Goal: Task Accomplishment & Management: Use online tool/utility

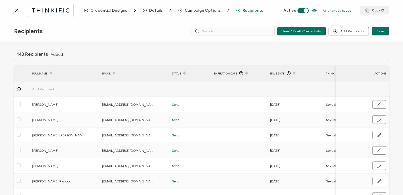
click at [15, 11] on icon at bounding box center [17, 11] width 6 height 6
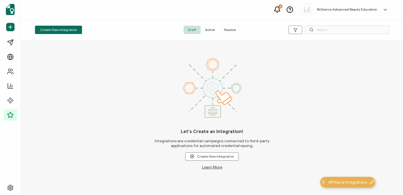
click at [207, 32] on span "Active" at bounding box center [209, 30] width 19 height 8
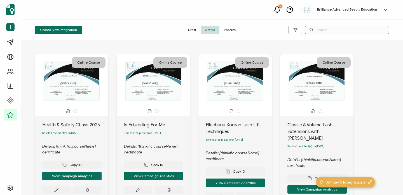
click at [347, 29] on input "text" at bounding box center [347, 30] width 84 height 8
type input "E"
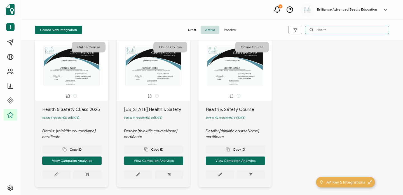
scroll to position [38, 0]
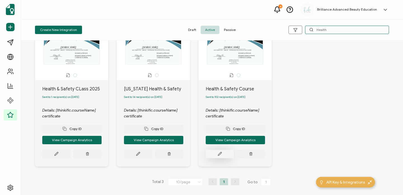
type input "Health"
click at [211, 154] on button at bounding box center [219, 154] width 28 height 8
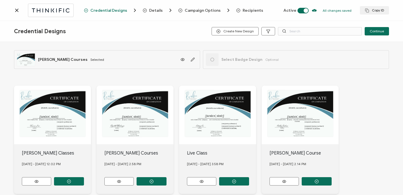
click at [254, 11] on span "Recipients" at bounding box center [252, 10] width 20 height 4
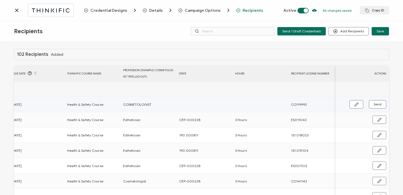
scroll to position [0, 269]
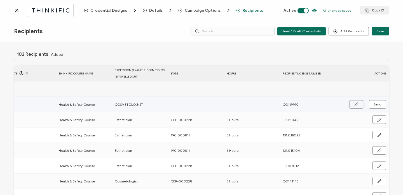
click at [356, 103] on icon "button" at bounding box center [356, 105] width 4 height 4
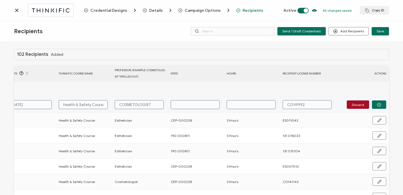
click at [184, 106] on input "text" at bounding box center [195, 104] width 49 height 9
type input "C"
type input "CE"
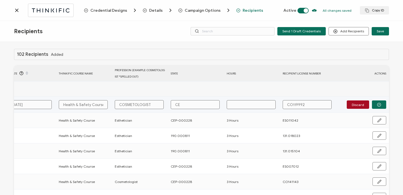
type input "CEP"
type input "CE"
type input "C"
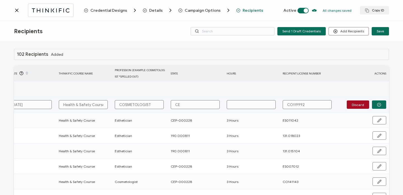
type input "C"
drag, startPoint x: 167, startPoint y: 120, endPoint x: 191, endPoint y: 120, distance: 23.5
click at [191, 120] on div "CEP-000228" at bounding box center [195, 120] width 55 height 6
copy span "CEP-000228"
click at [186, 106] on input "text" at bounding box center [195, 104] width 49 height 9
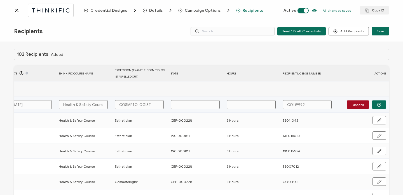
paste input "CEP-000228"
type input "CEP-000228"
click at [239, 105] on input "text" at bounding box center [250, 104] width 49 height 9
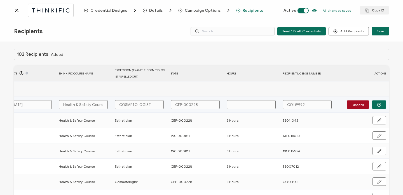
type input "3"
type input "3 H"
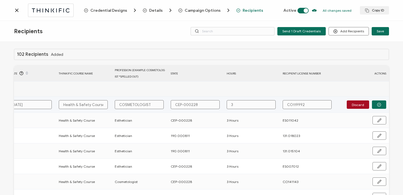
type input "3 H"
type input "3 Ho"
type input "3 Hou"
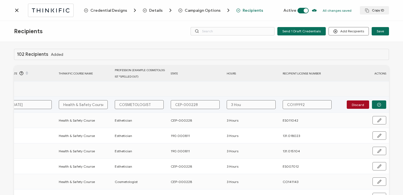
type input "3 Hour"
type input "3 Hours"
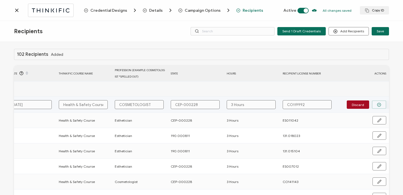
click at [378, 106] on icon "button" at bounding box center [379, 105] width 4 height 4
click at [378, 106] on span "Send" at bounding box center [377, 104] width 8 height 3
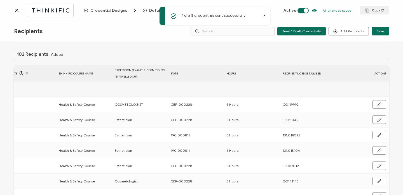
click at [15, 11] on icon at bounding box center [16, 10] width 3 height 3
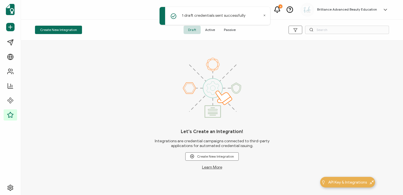
click at [213, 28] on span "Active" at bounding box center [209, 30] width 19 height 8
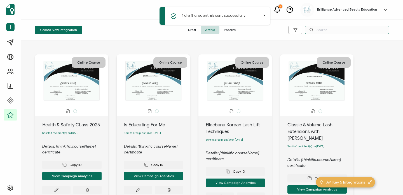
click at [314, 31] on input "text" at bounding box center [347, 30] width 84 height 8
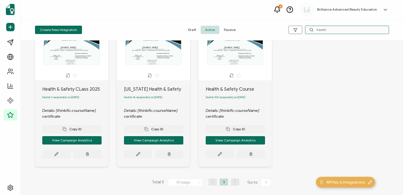
scroll to position [38, 0]
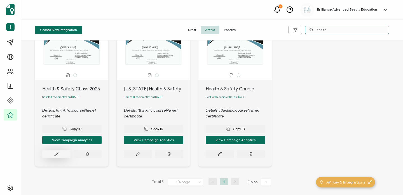
type input "health"
click at [50, 155] on button at bounding box center [56, 154] width 28 height 8
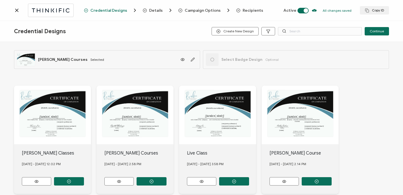
click at [245, 9] on span "Recipients" at bounding box center [252, 10] width 20 height 4
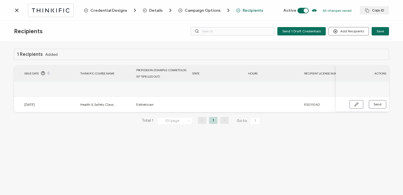
scroll to position [0, 267]
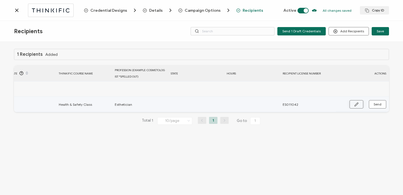
click at [355, 105] on icon "button" at bounding box center [355, 104] width 3 height 3
paste input "CEP-000228"
type input "CEP-000228"
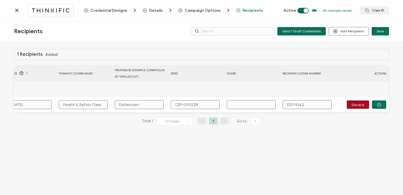
type input "CEP-000228"
click at [239, 108] on input "text" at bounding box center [250, 104] width 49 height 9
type input "3"
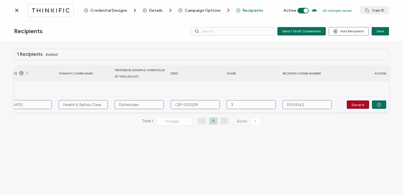
type input "3"
type input "3 H"
type input "3 Ho"
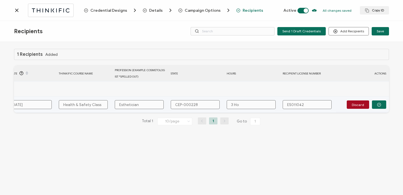
type input "3 Hou"
type input "3 Hour"
type input "3 Hours"
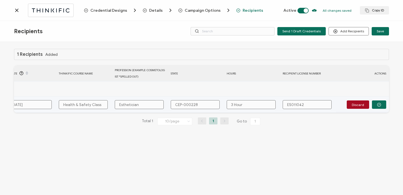
type input "3 Hours"
click at [378, 105] on icon "button" at bounding box center [378, 105] width 1 height 1
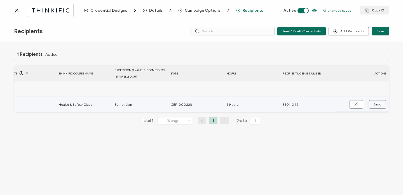
click at [378, 105] on span "Send" at bounding box center [377, 104] width 8 height 3
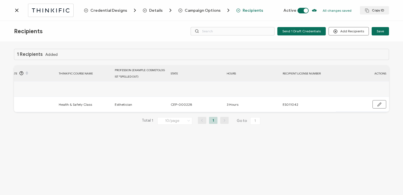
click at [12, 8] on div "Credential Designs Details Campaign Options Recipients Active All changes saved…" at bounding box center [201, 10] width 403 height 21
click at [15, 9] on icon at bounding box center [16, 10] width 3 height 3
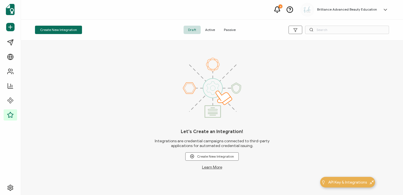
click at [212, 32] on span "Active" at bounding box center [209, 30] width 19 height 8
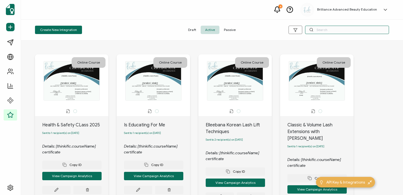
click at [337, 31] on input "text" at bounding box center [347, 30] width 84 height 8
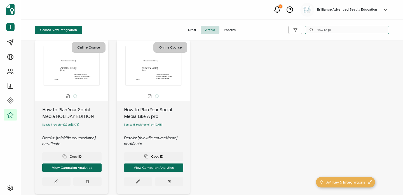
scroll to position [16, 0]
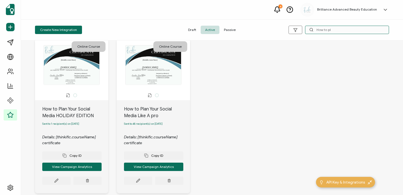
type input "How to pl"
click at [134, 110] on div "How to Plan Your Social Media Like A pro" at bounding box center [157, 112] width 66 height 13
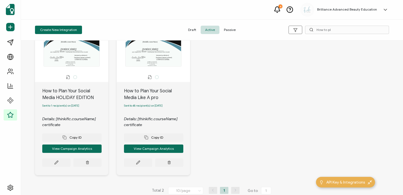
scroll to position [41, 0]
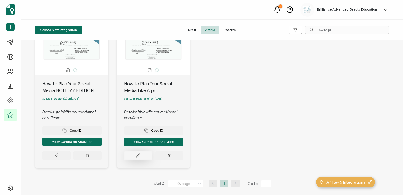
click at [138, 158] on icon at bounding box center [137, 155] width 3 height 3
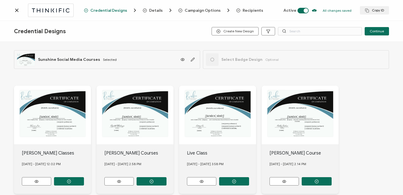
click at [252, 11] on span "Recipients" at bounding box center [252, 10] width 20 height 4
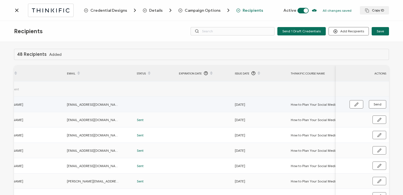
scroll to position [0, 269]
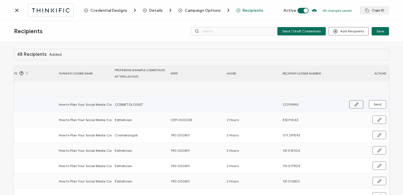
click at [355, 103] on icon "button" at bounding box center [356, 105] width 4 height 4
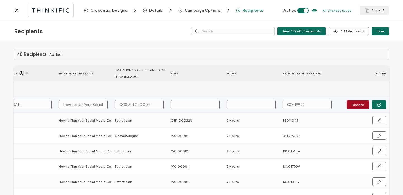
paste input "CEP-000228"
type input "CEP-000228"
click at [247, 107] on input "text" at bounding box center [250, 104] width 49 height 9
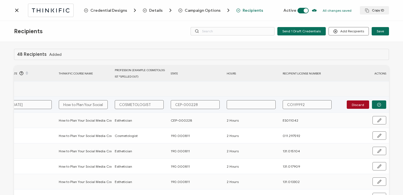
type input "2"
type input "2 H"
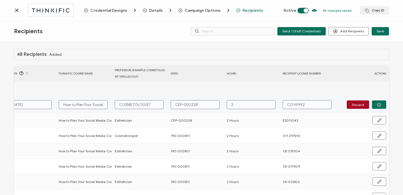
type input "2 H"
type input "2 Ho"
type input "2 Hou"
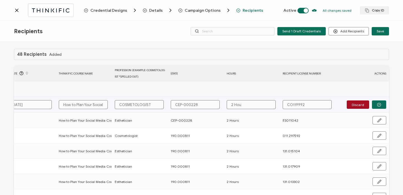
type input "2 Hour"
type input "2 Hours"
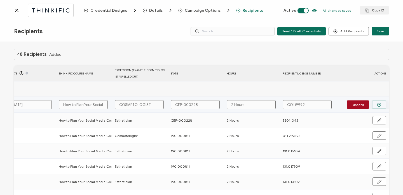
click at [377, 105] on icon "button" at bounding box center [379, 105] width 4 height 4
click at [376, 105] on span "Send" at bounding box center [377, 104] width 8 height 3
